Goal: Information Seeking & Learning: Understand process/instructions

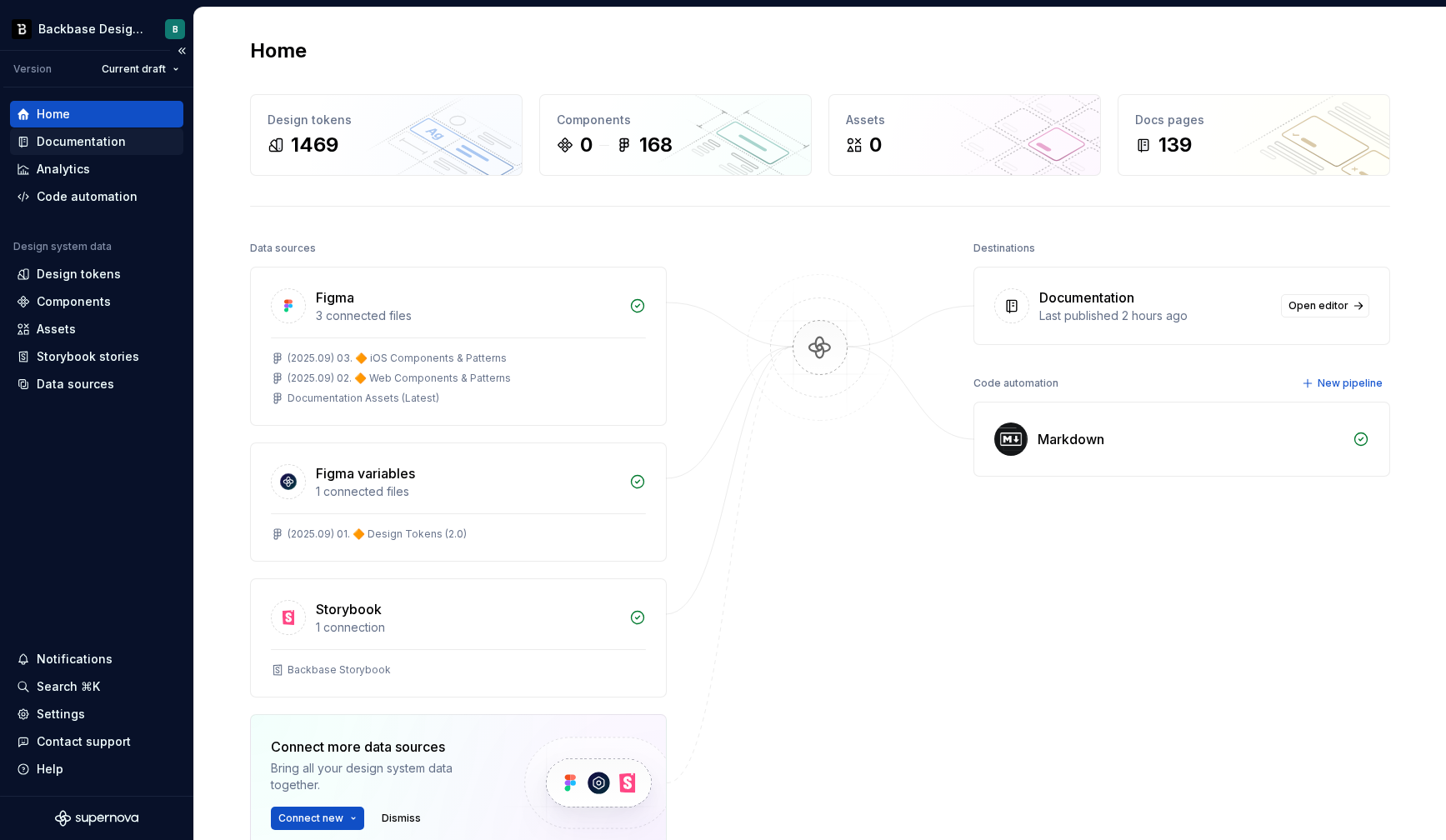
click at [102, 148] on div "Documentation" at bounding box center [81, 141] width 89 height 16
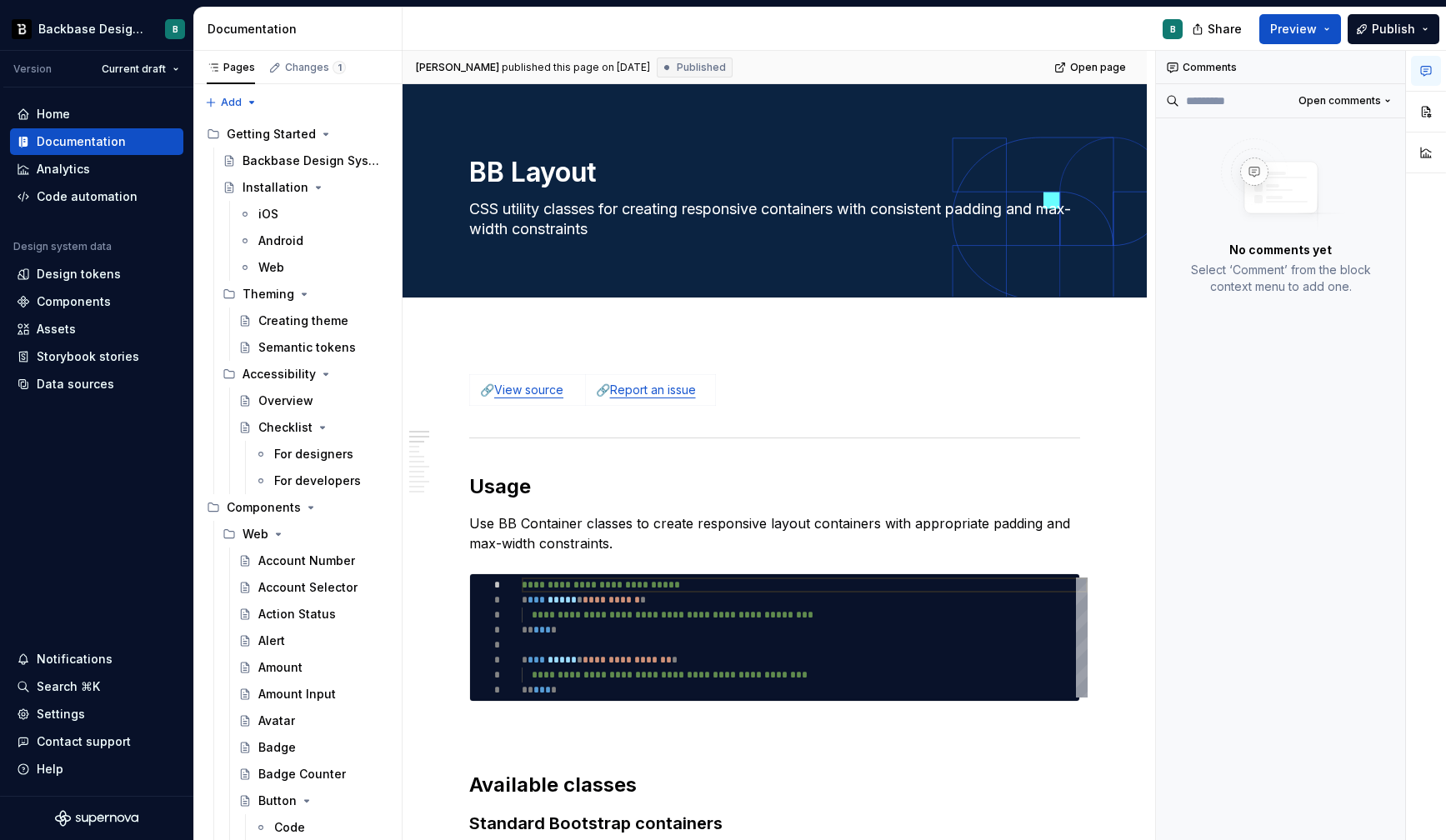
type textarea "*"
click at [713, 526] on p "Use BB Container classes to create responsive layout containers with appropriat…" at bounding box center [774, 533] width 611 height 40
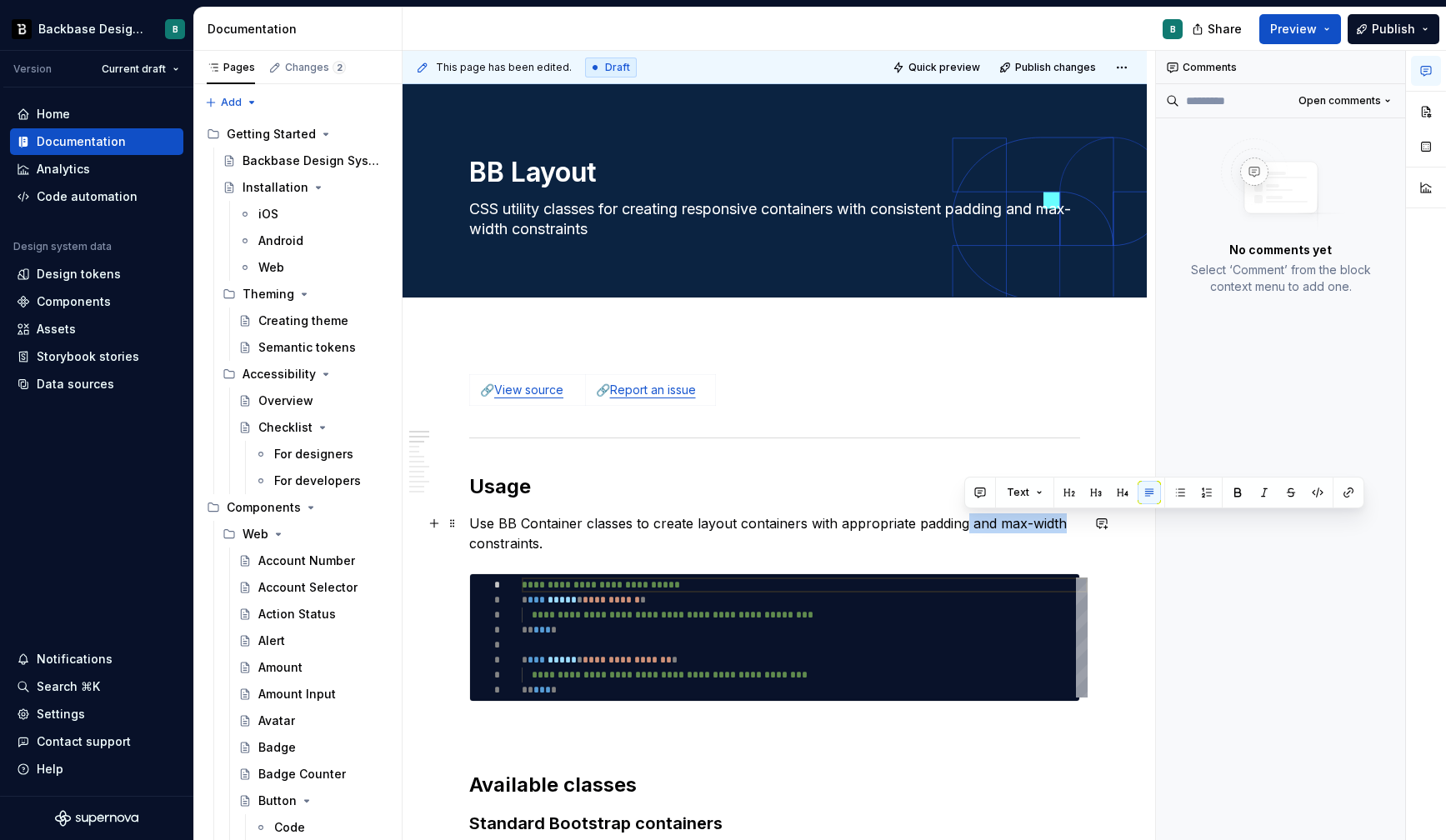
drag, startPoint x: 963, startPoint y: 525, endPoint x: 1059, endPoint y: 524, distance: 96.0
click at [1059, 524] on p "Use BB Container classes to create layout containers with appropriate padding a…" at bounding box center [774, 533] width 611 height 40
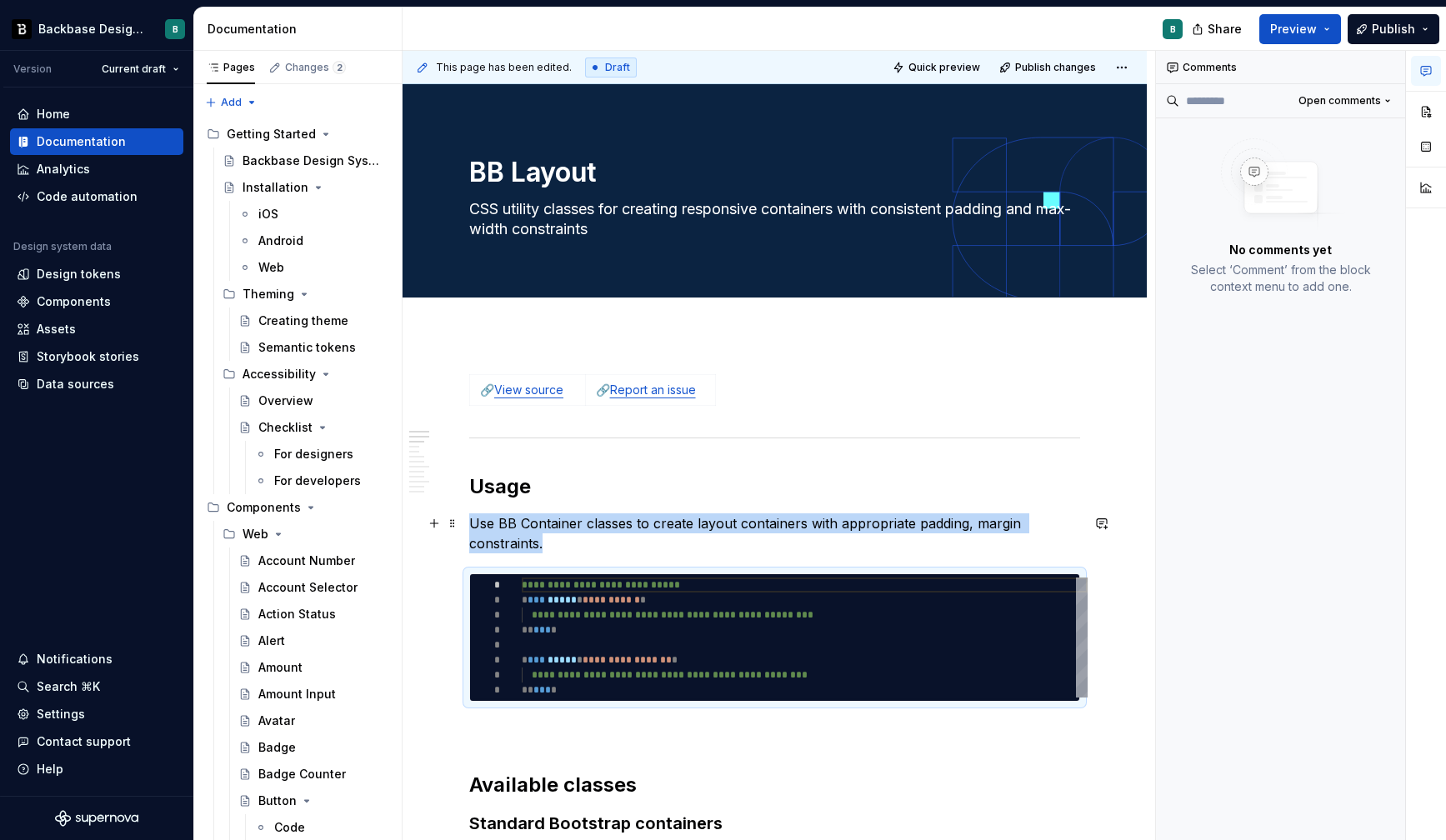
click at [967, 527] on p "Use BB Container classes to create layout containers with appropriate padding, …" at bounding box center [774, 533] width 611 height 40
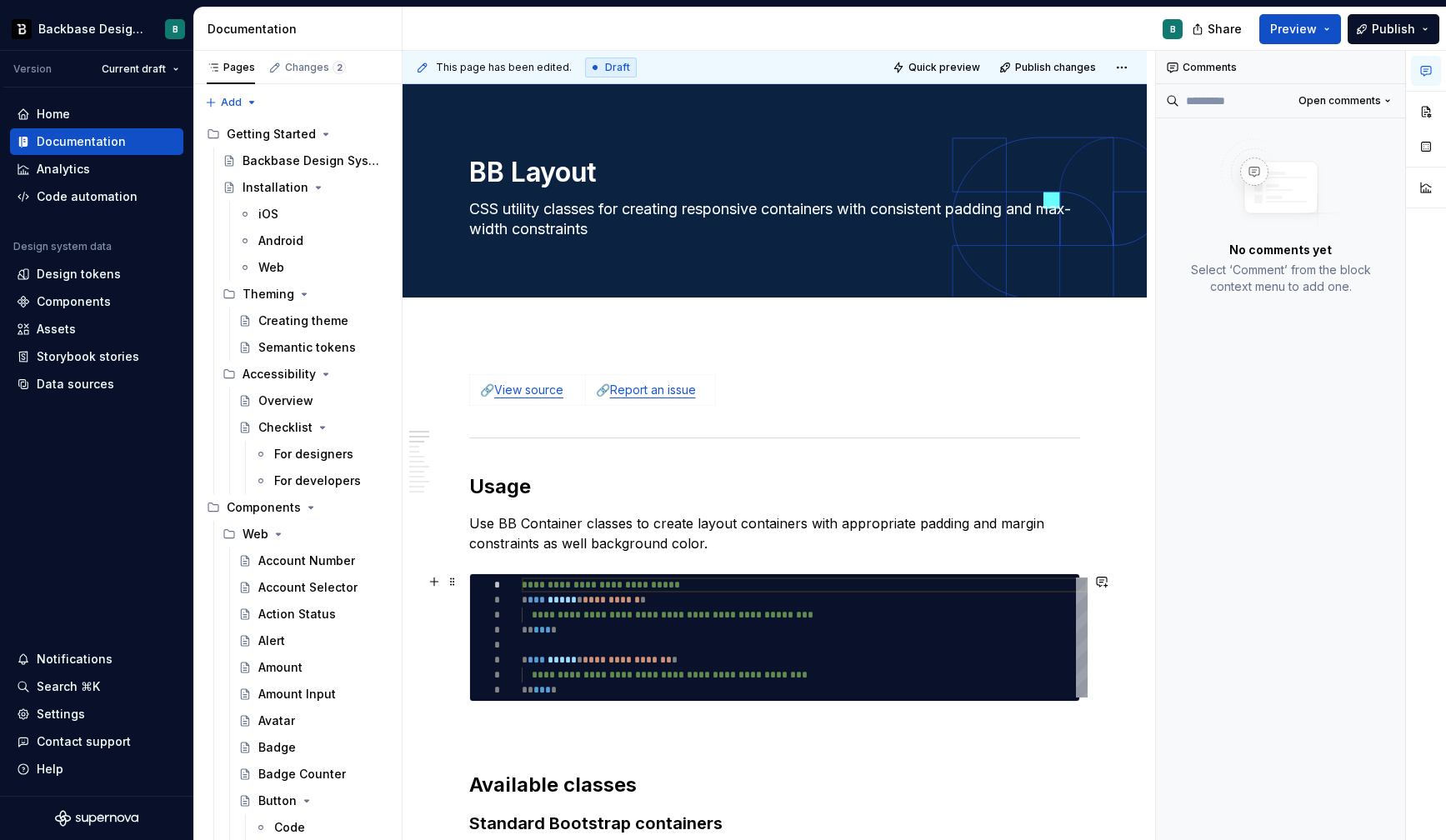
type textarea "*"
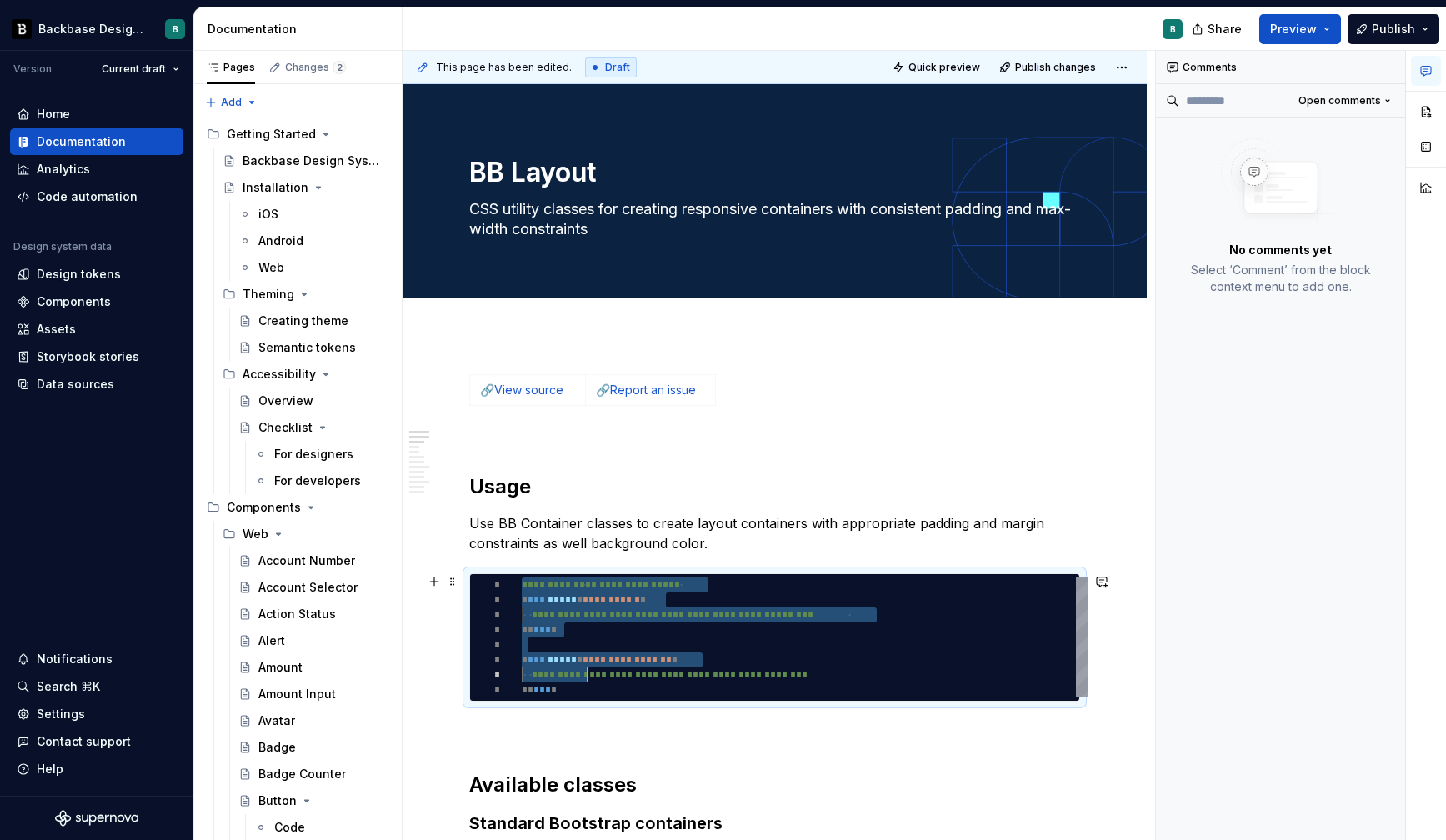
scroll to position [0, 36]
drag, startPoint x: 524, startPoint y: 586, endPoint x: 588, endPoint y: 688, distance: 120.4
click at [588, 688] on div "**********" at bounding box center [804, 637] width 566 height 120
type textarea "**********"
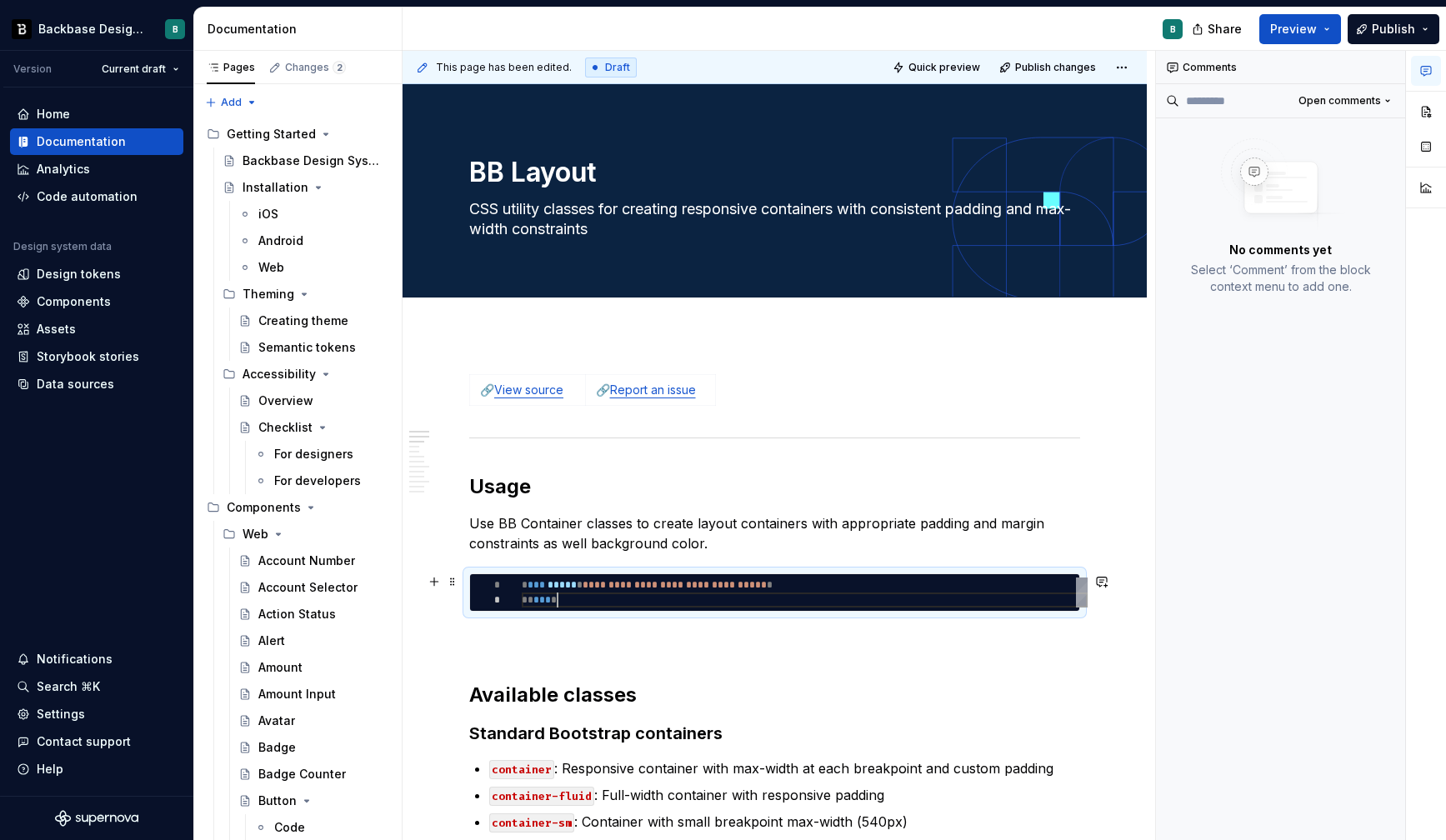
scroll to position [15, 36]
drag, startPoint x: 648, startPoint y: 585, endPoint x: 790, endPoint y: 584, distance: 142.0
click at [790, 584] on div "**********" at bounding box center [804, 592] width 566 height 30
type textarea "*"
type textarea "**********"
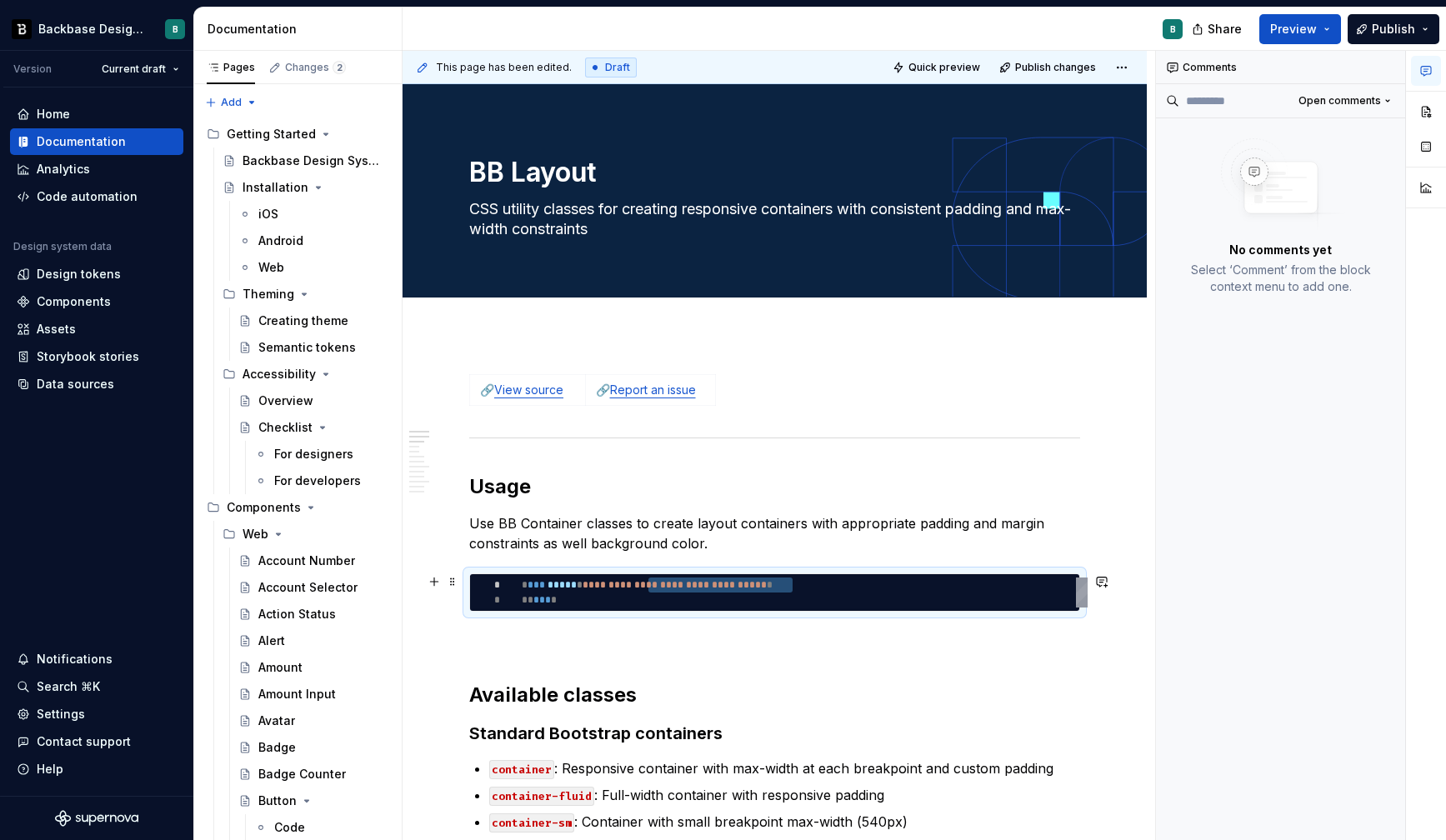
scroll to position [0, 127]
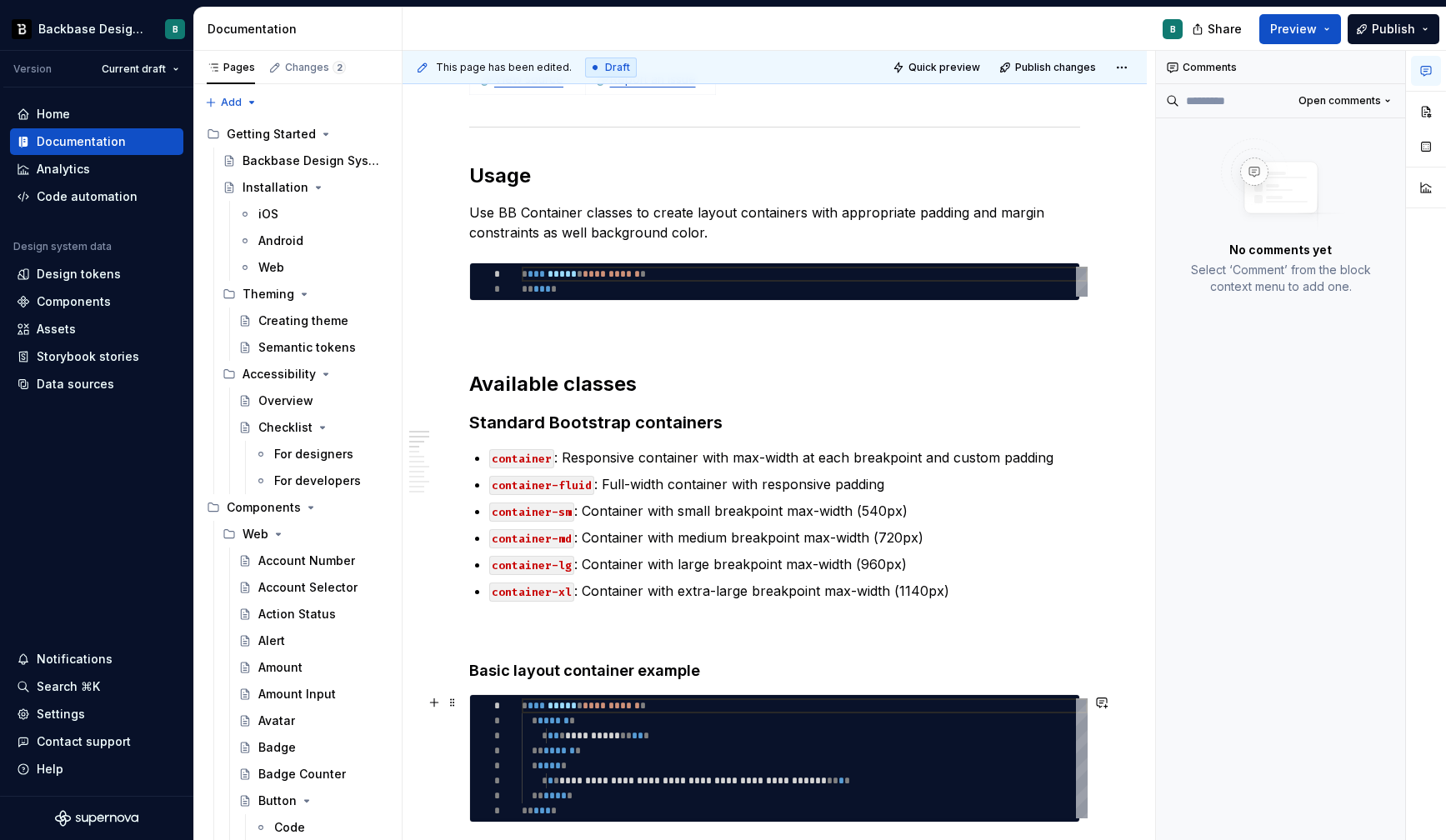
scroll to position [313, 0]
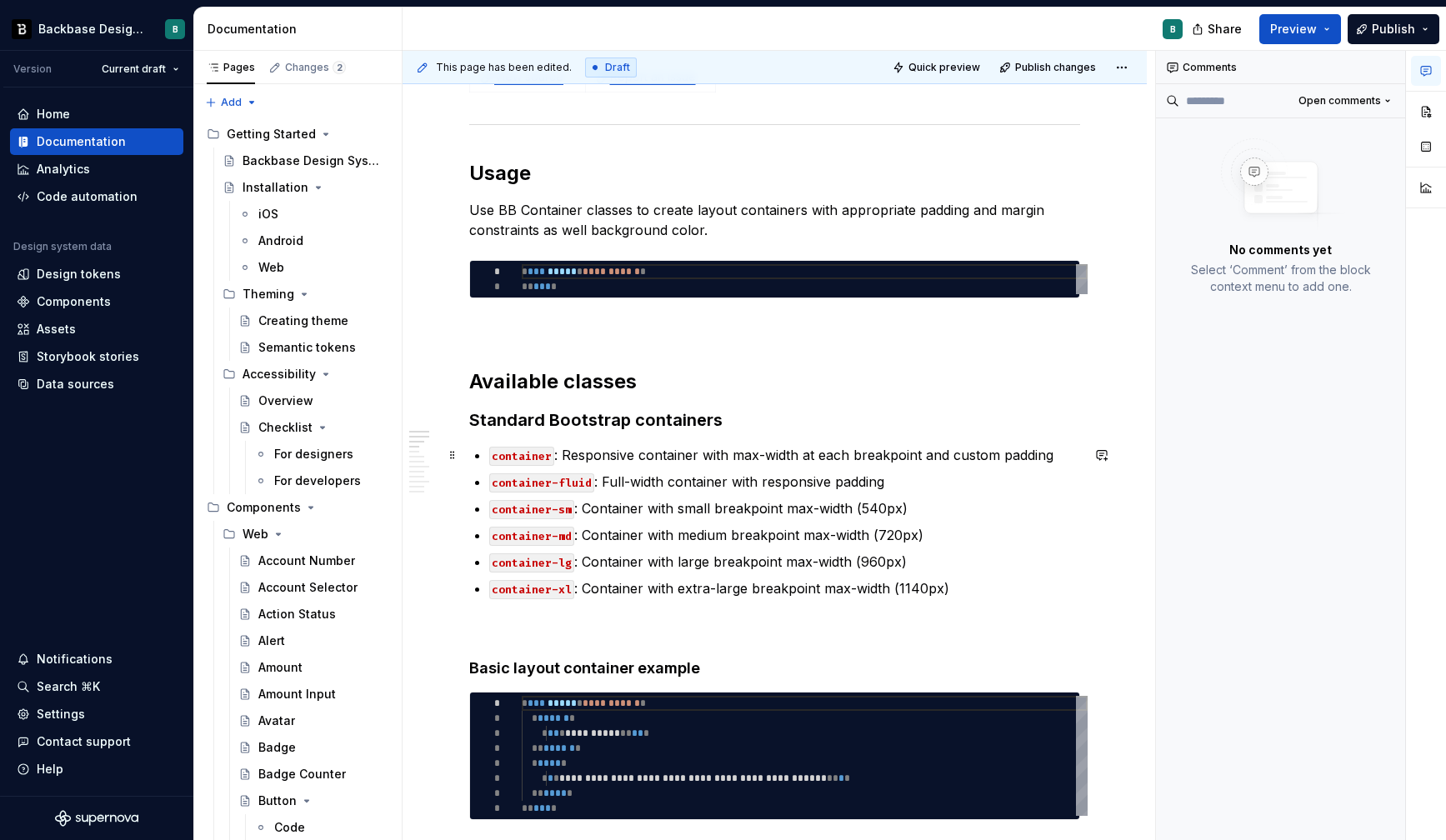
click at [518, 446] on code "container" at bounding box center [521, 456] width 65 height 19
click at [518, 452] on code "container" at bounding box center [521, 456] width 65 height 19
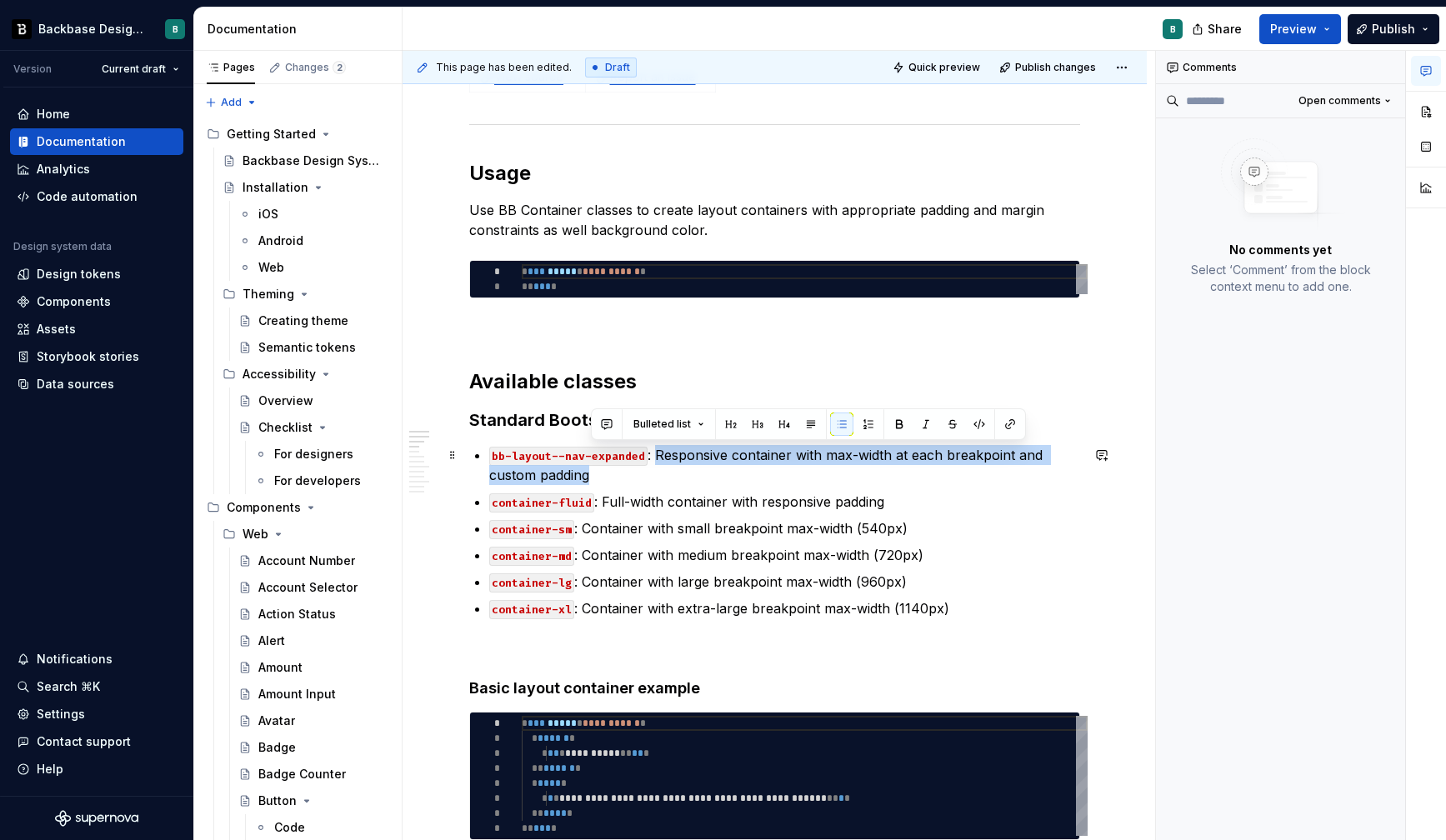
drag, startPoint x: 657, startPoint y: 451, endPoint x: 613, endPoint y: 466, distance: 46.5
click at [613, 466] on p "bb-layout--nav-expanded : Responsive container with max-width at each breakpoin…" at bounding box center [784, 465] width 590 height 40
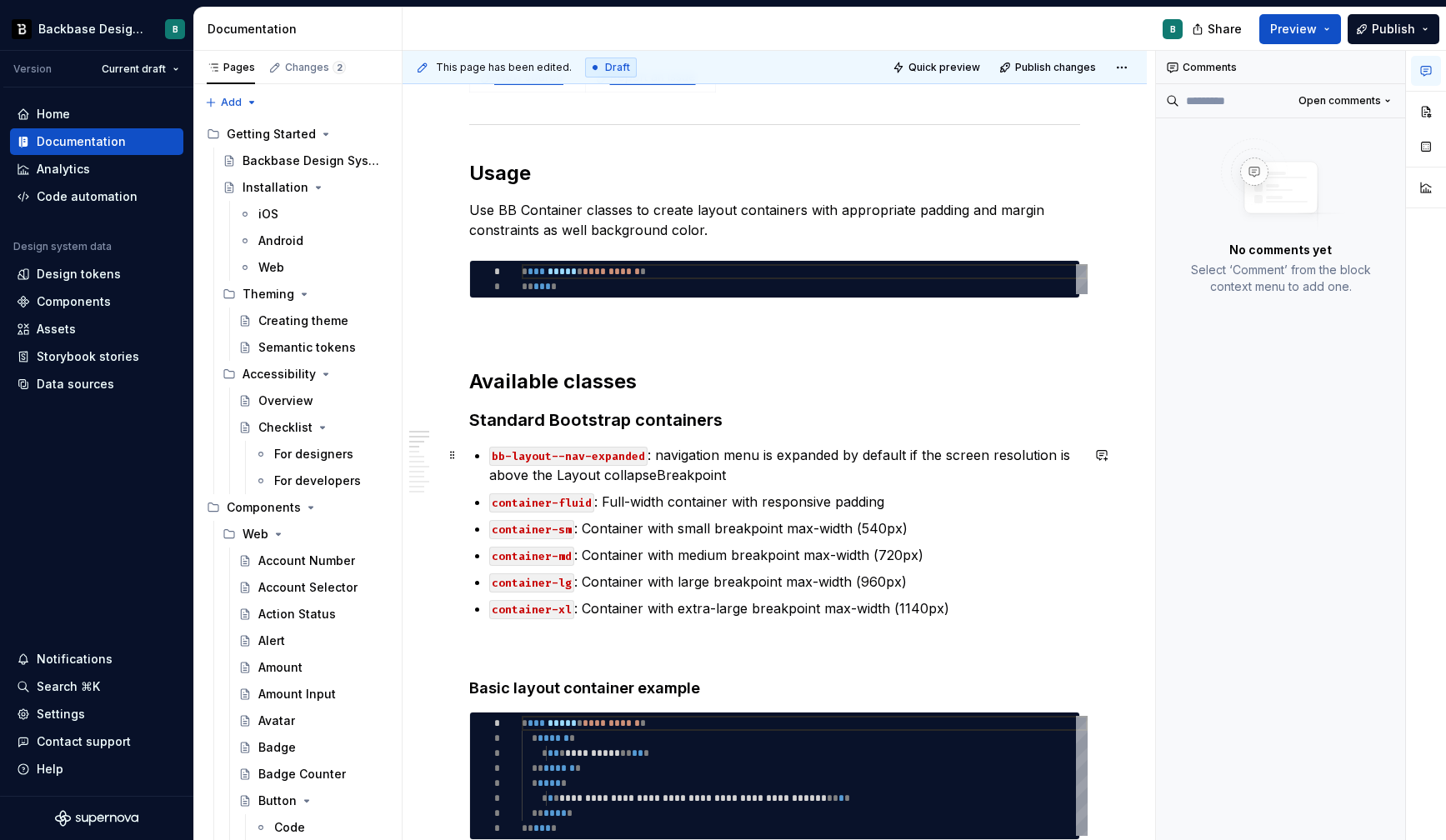
click at [556, 473] on p "bb-layout--nav-expanded : navigation menu is expanded by default if the screen …" at bounding box center [784, 465] width 590 height 40
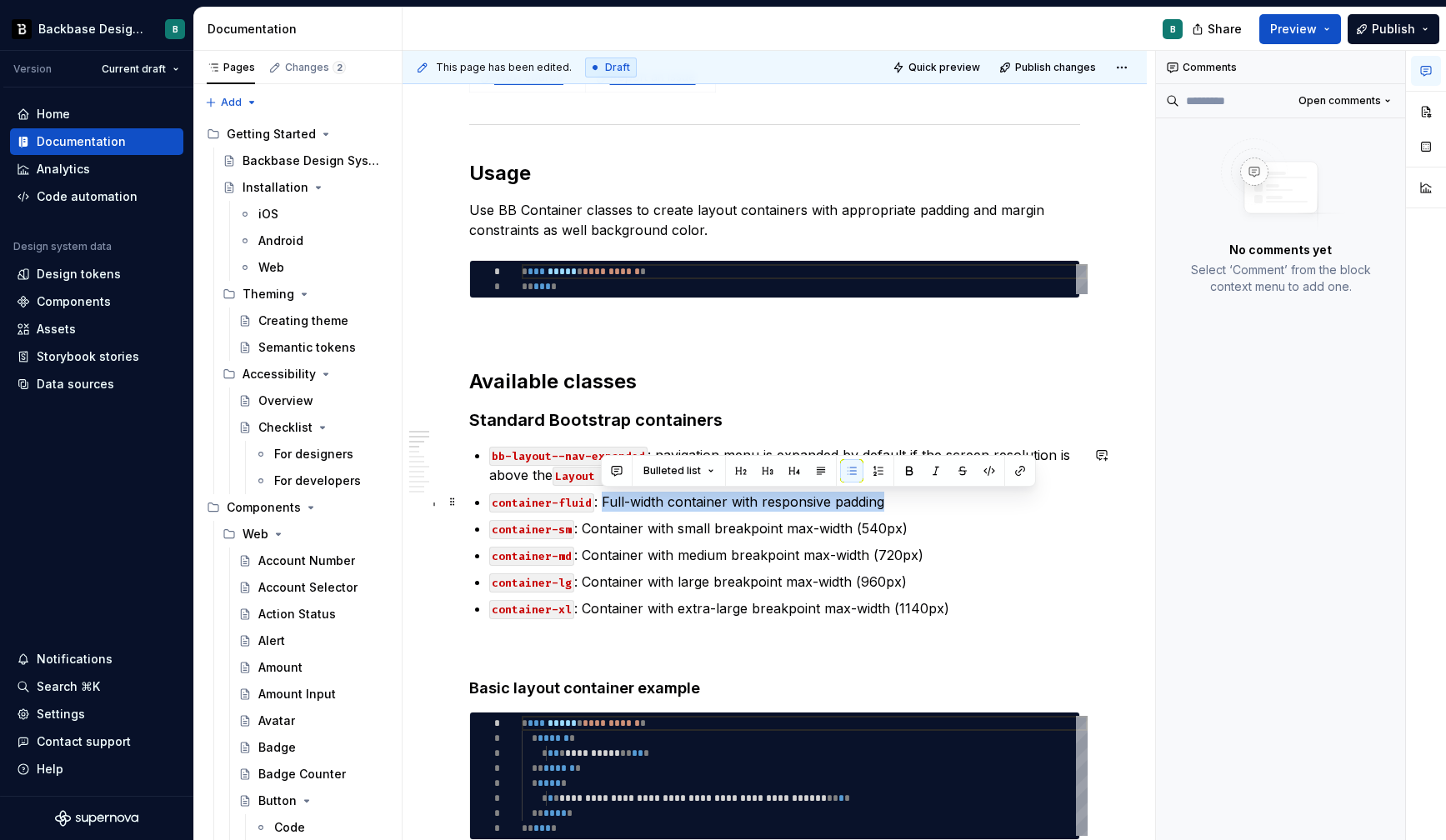
drag, startPoint x: 601, startPoint y: 504, endPoint x: 883, endPoint y: 507, distance: 282.0
click at [883, 507] on p "container-fluid : Full-width container with responsive padding" at bounding box center [784, 501] width 590 height 20
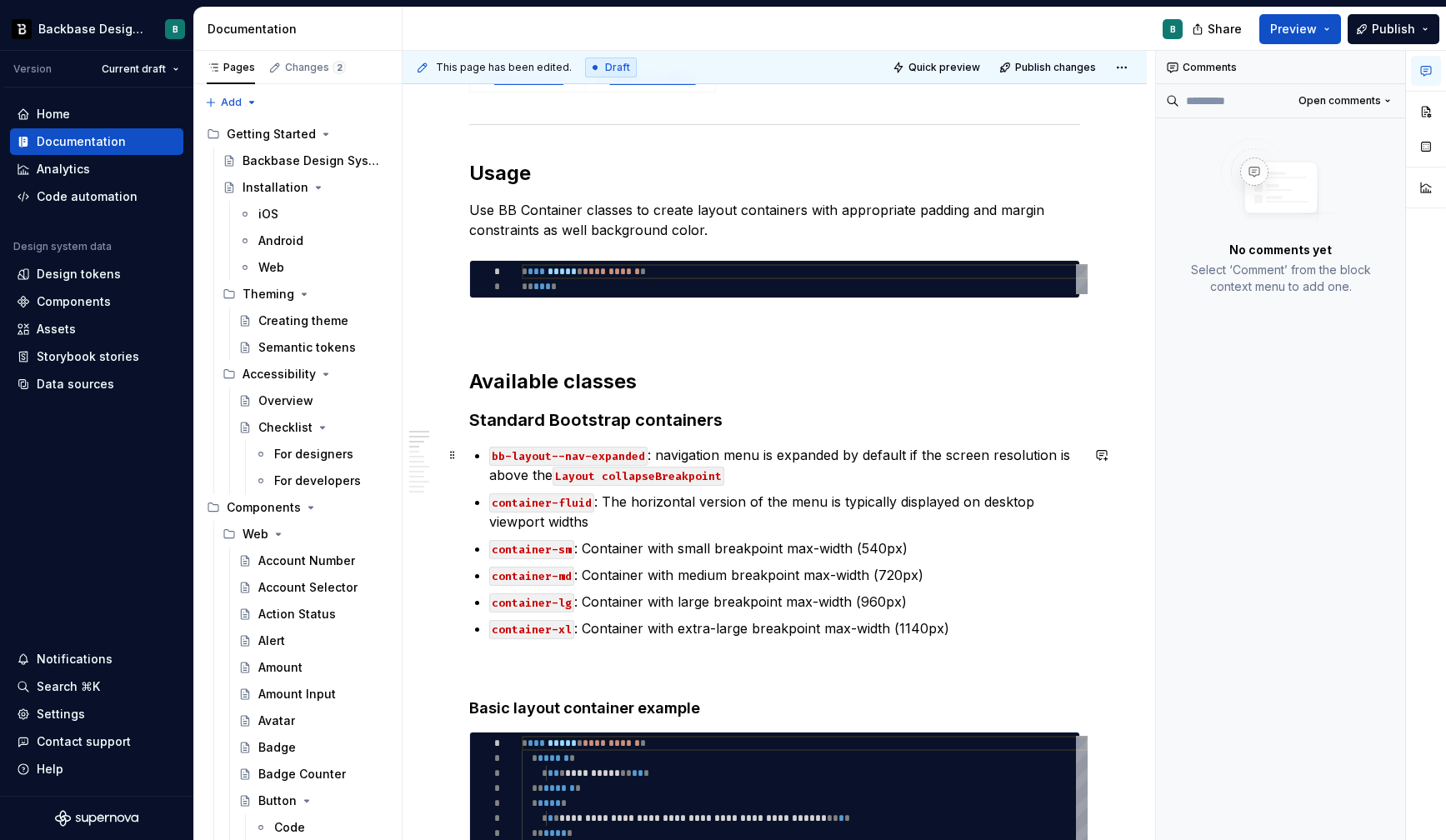
click at [661, 453] on p "bb-layout--nav-expanded : navigation menu is expanded by default if the screen …" at bounding box center [784, 465] width 590 height 40
click at [530, 504] on code "container-fluid" at bounding box center [541, 503] width 105 height 19
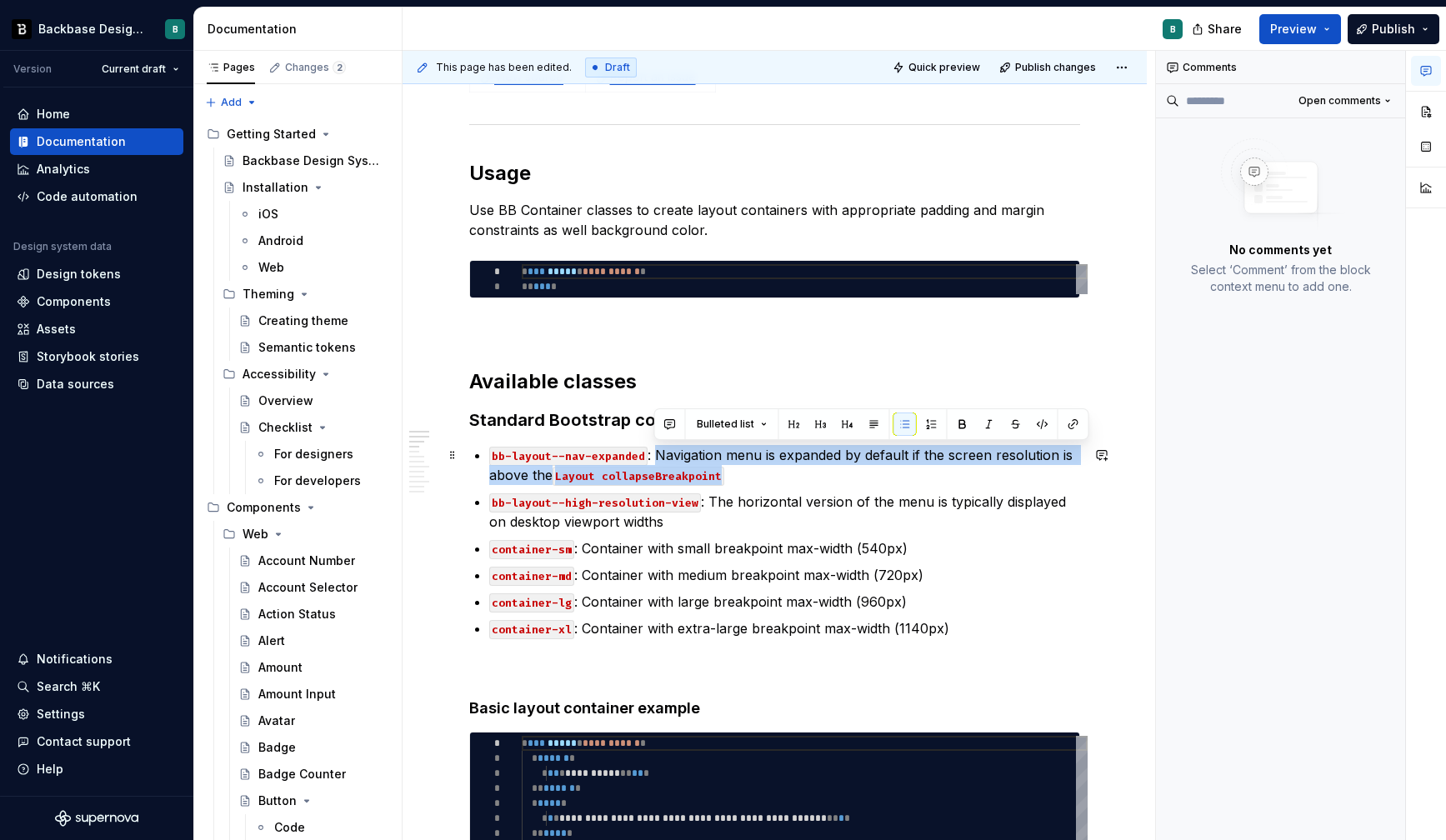
drag, startPoint x: 655, startPoint y: 452, endPoint x: 754, endPoint y: 478, distance: 102.4
click at [754, 478] on p "bb-layout--nav-expanded : Navigation menu is expanded by default if the screen …" at bounding box center [784, 465] width 590 height 40
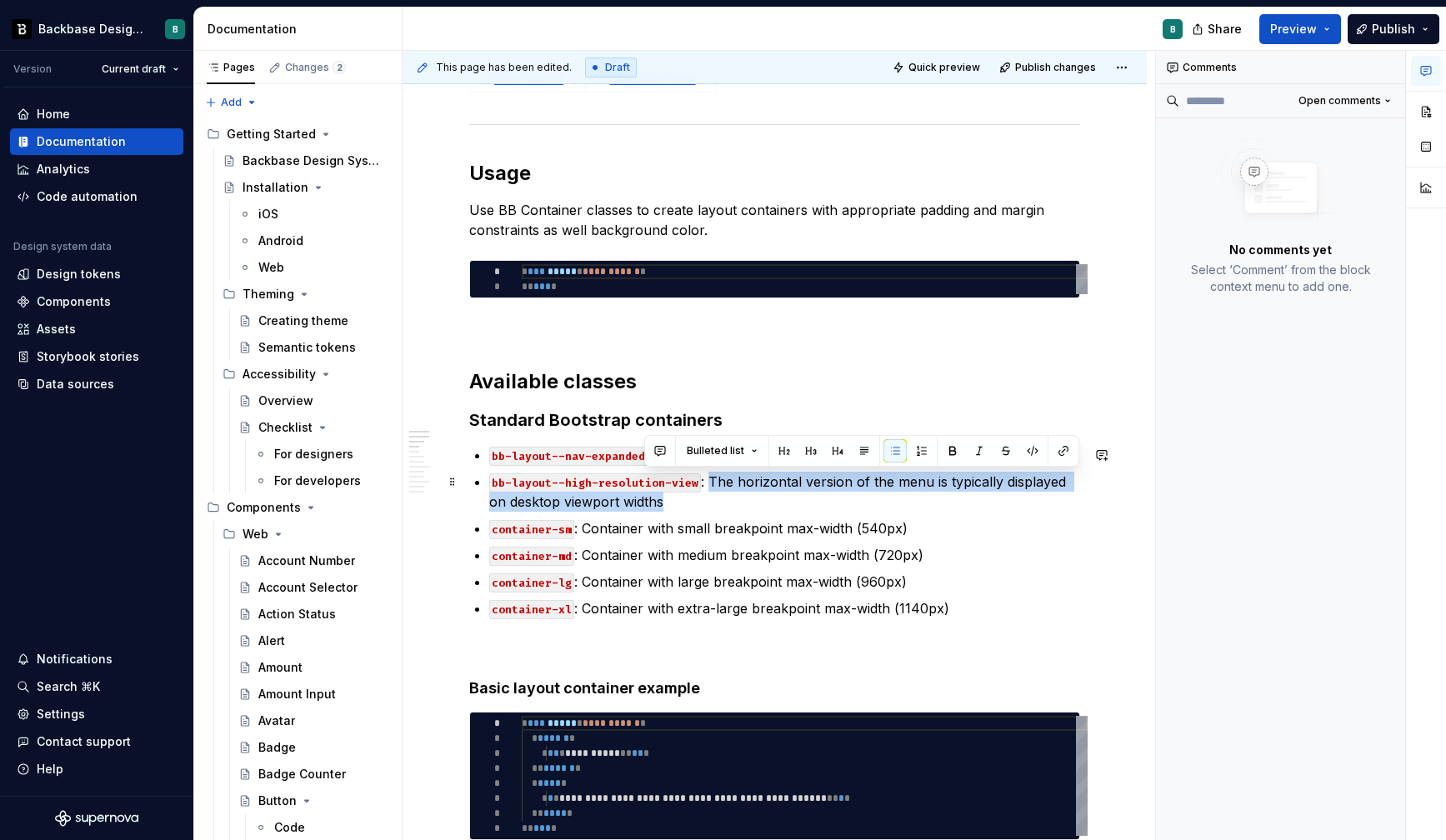
drag, startPoint x: 709, startPoint y: 483, endPoint x: 710, endPoint y: 492, distance: 9.1
click at [710, 492] on p "bb-layout--high-resolution-view : The horizontal version of the menu is typical…" at bounding box center [784, 492] width 590 height 40
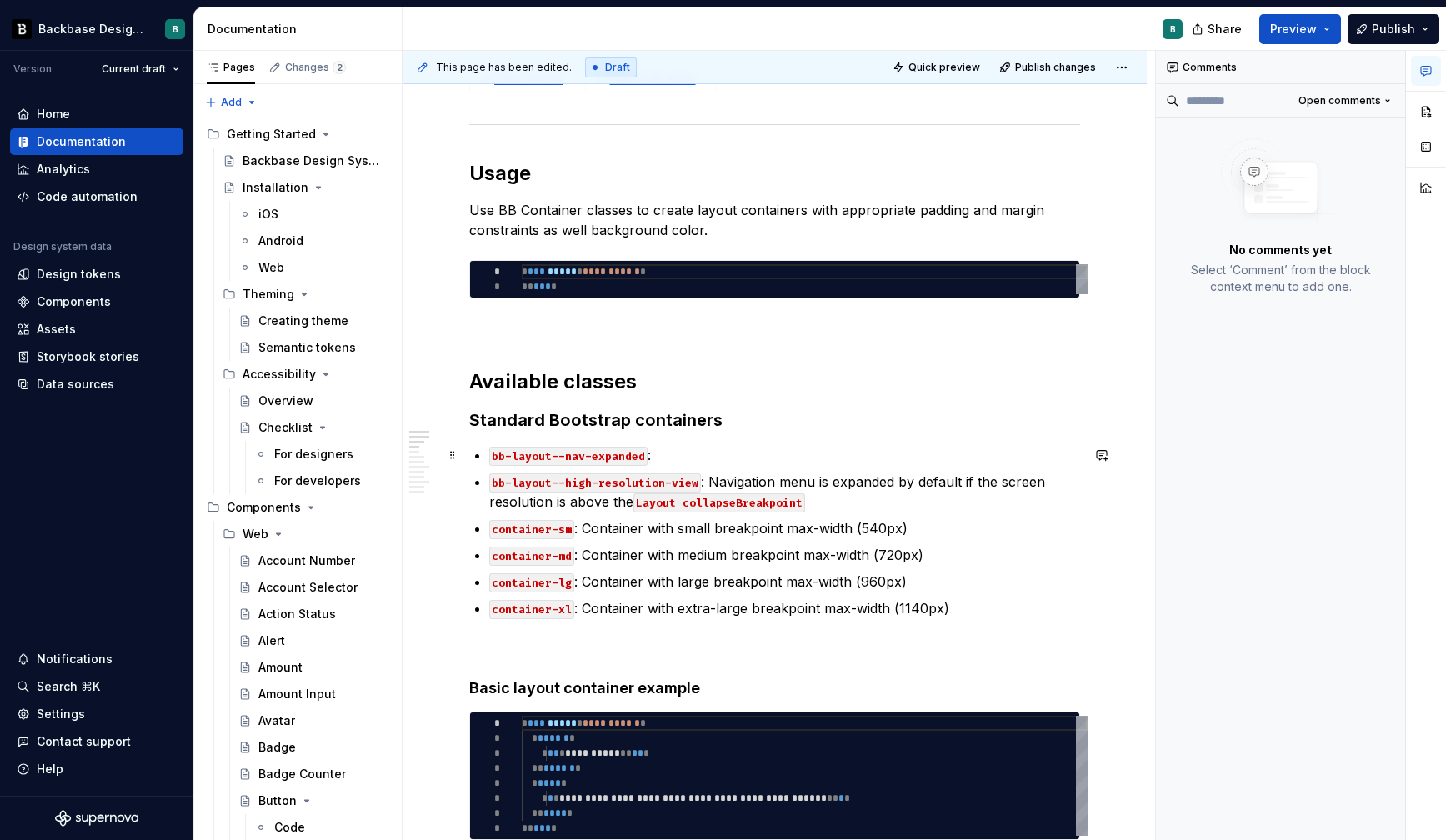
click at [668, 457] on p "bb-layout--nav-expanded :" at bounding box center [784, 454] width 590 height 20
click at [661, 457] on p "bb-layout--nav-expanded : expanded navigation layout" at bounding box center [784, 454] width 590 height 20
click at [444, 527] on button "button" at bounding box center [433, 528] width 23 height 23
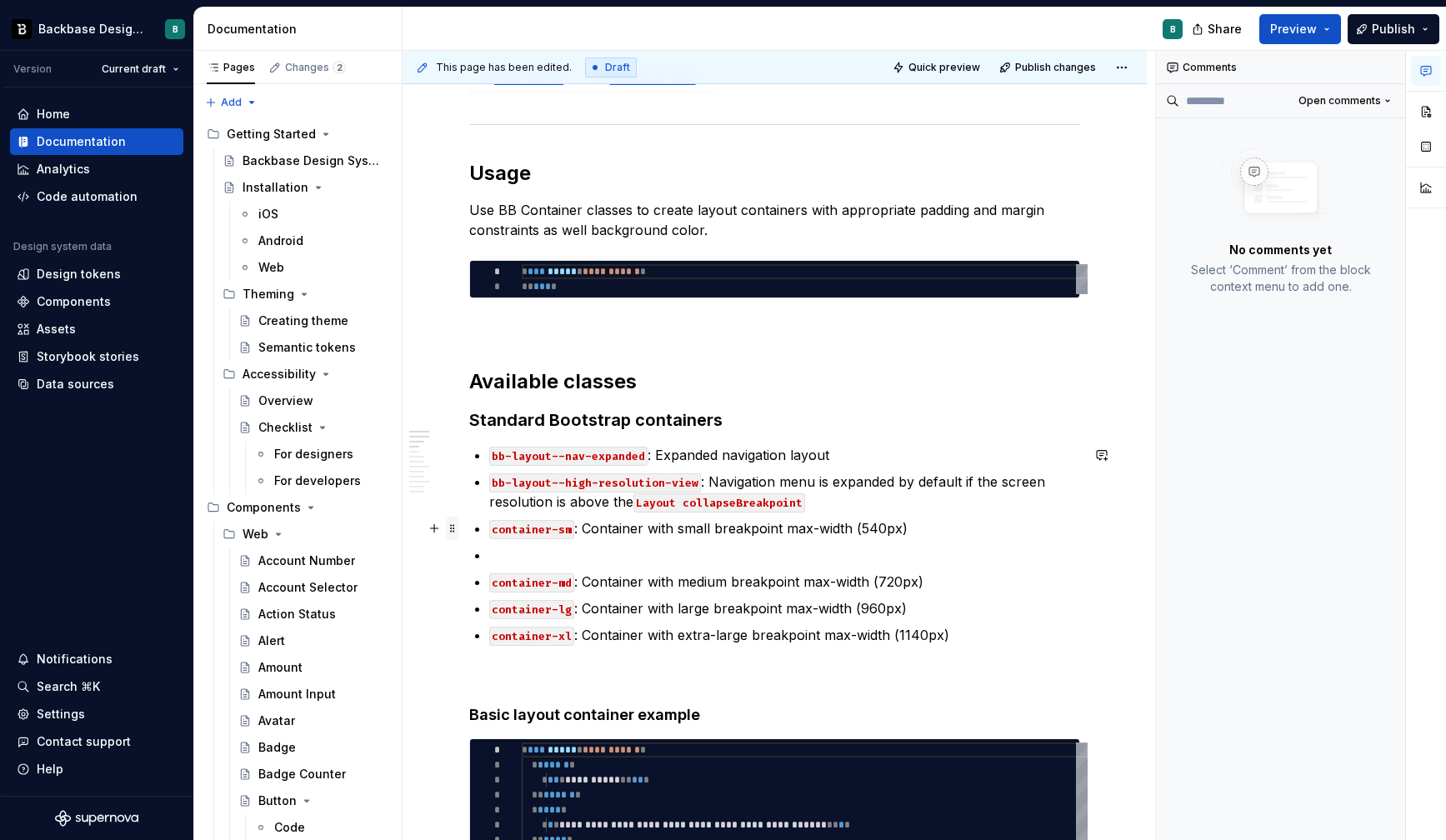
click at [453, 527] on span at bounding box center [452, 528] width 13 height 23
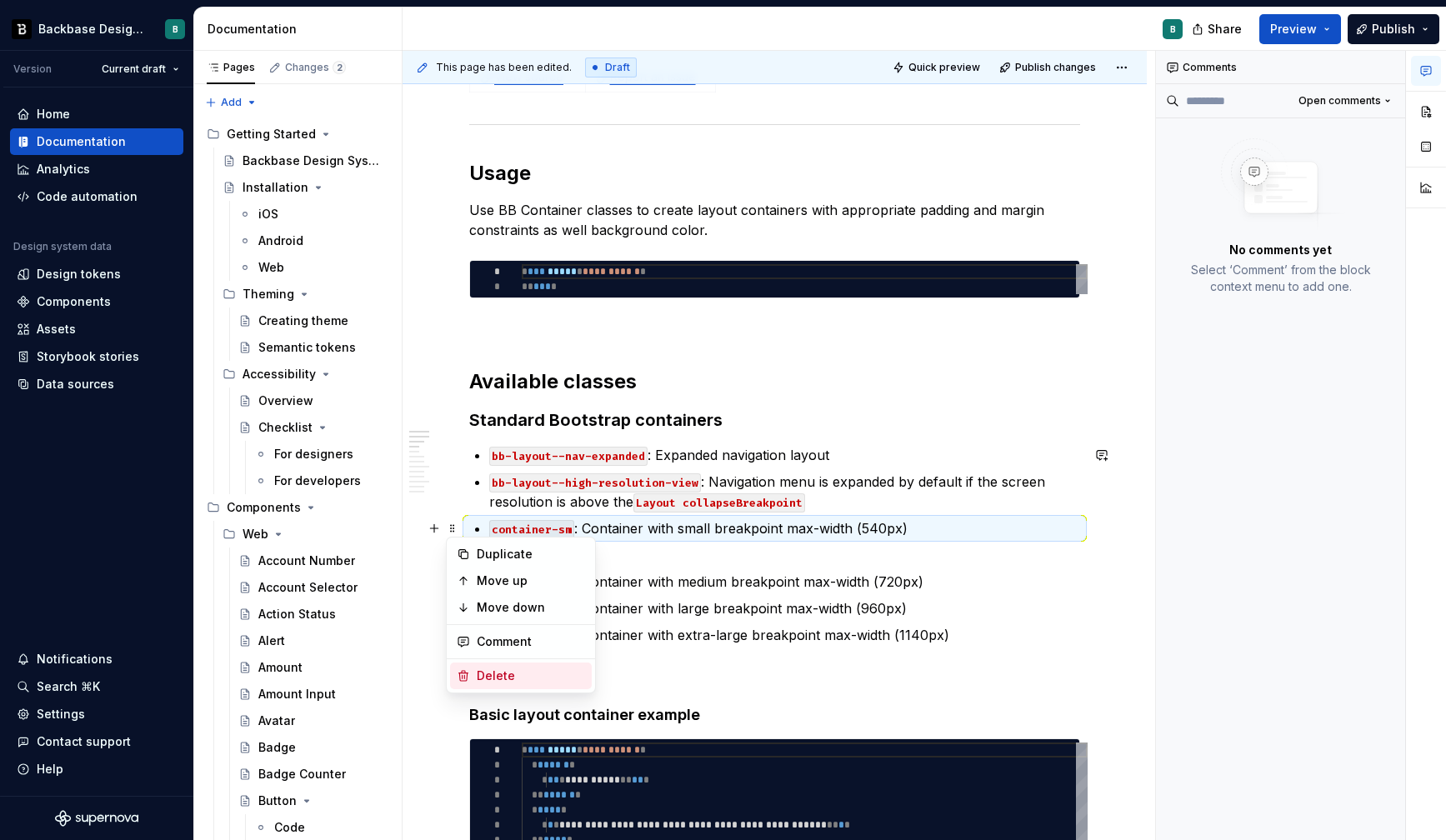
click at [472, 674] on div "Delete" at bounding box center [520, 675] width 141 height 27
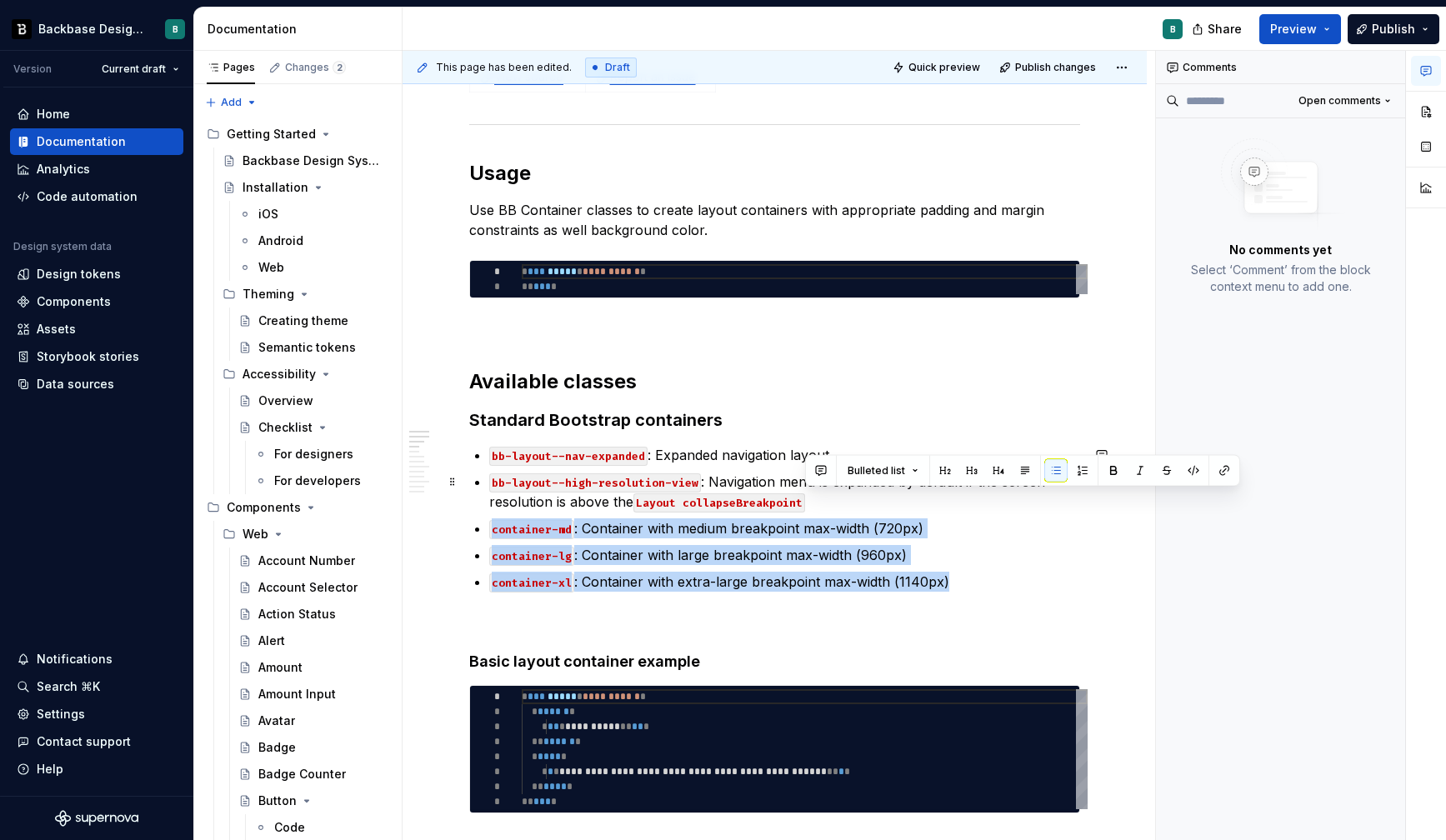
drag, startPoint x: 966, startPoint y: 578, endPoint x: 944, endPoint y: 500, distance: 81.0
click at [944, 500] on ul "bb-layout--nav-expanded : Expanded navigation layout bb-layout--high-resolution…" at bounding box center [784, 518] width 590 height 147
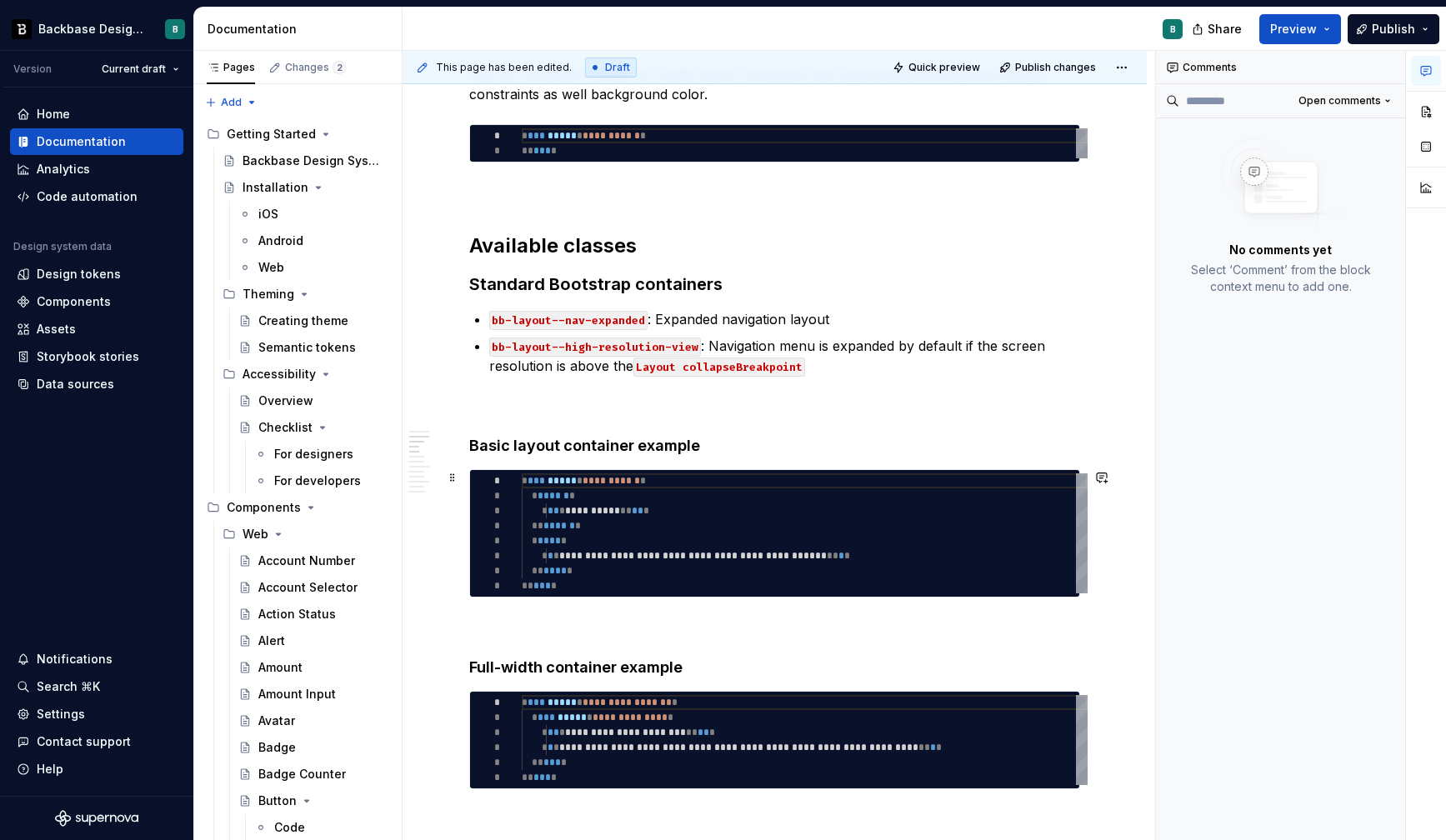
scroll to position [451, 0]
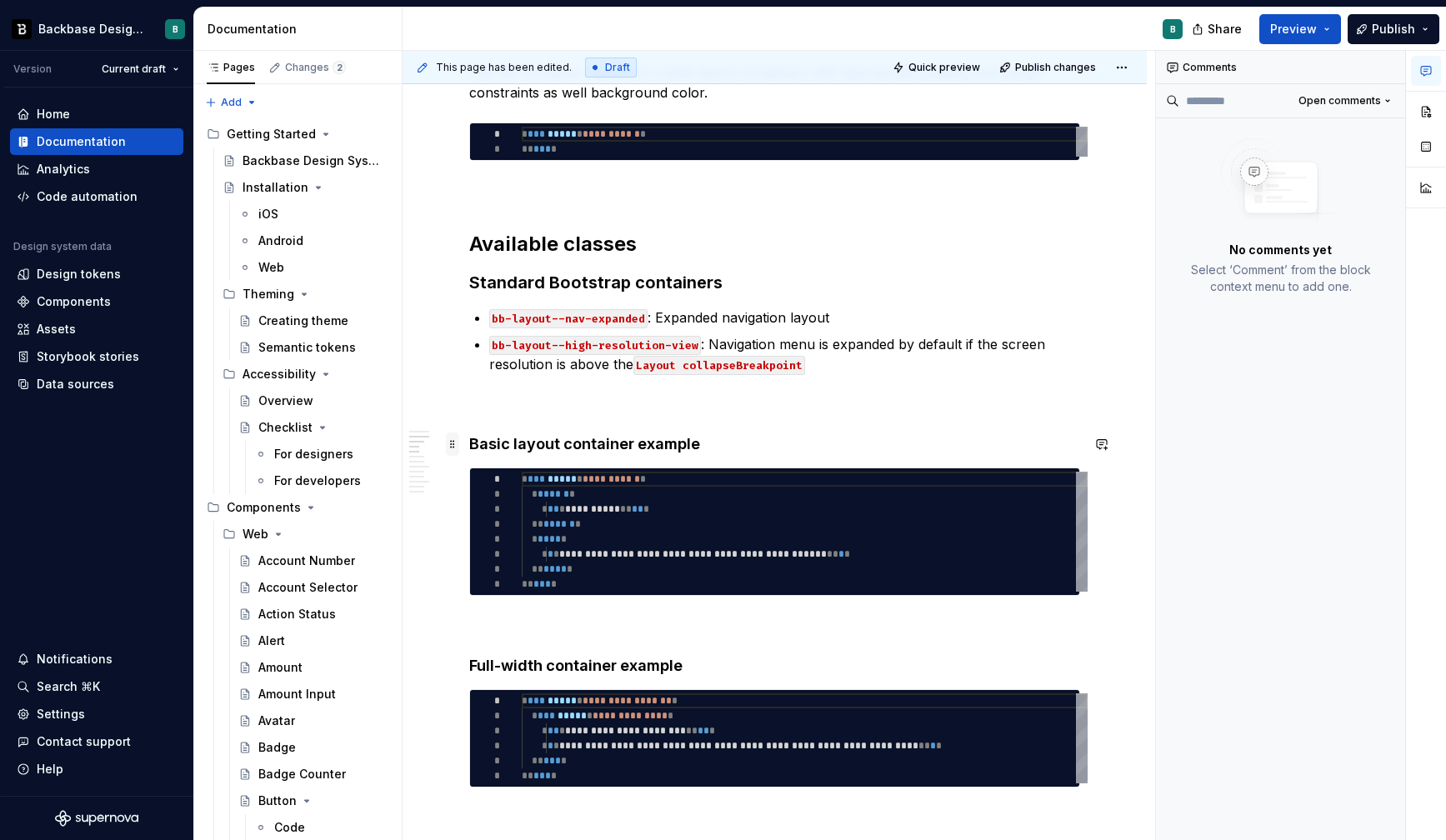
click at [455, 446] on span at bounding box center [452, 444] width 13 height 23
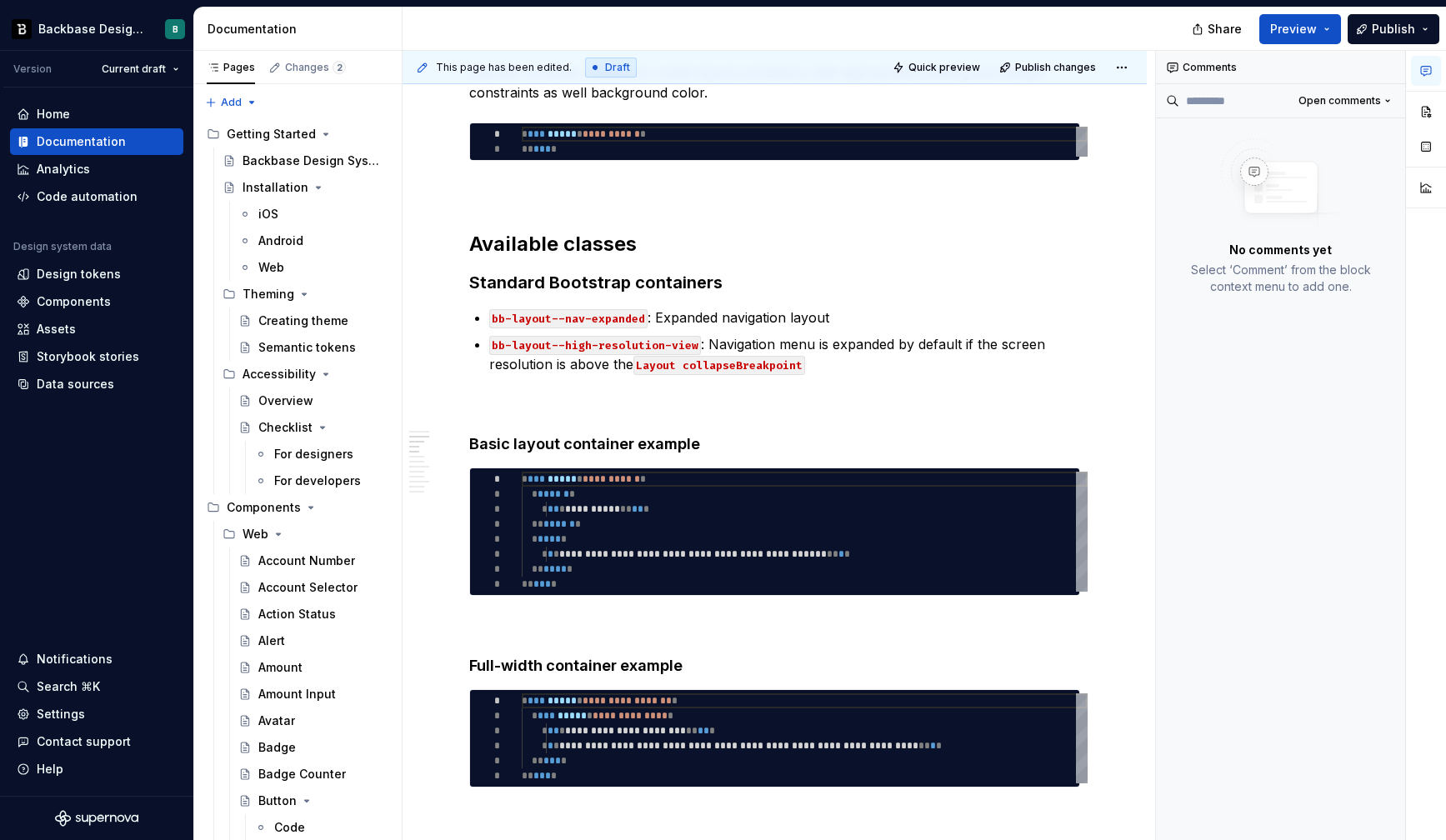
type textarea "*"
